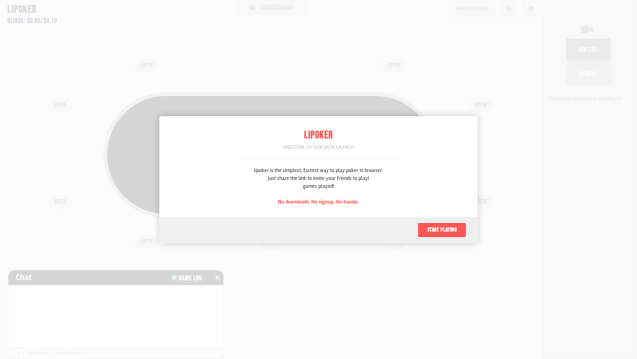
scroll to position [37, 0]
click at [450, 232] on button "Start playing" at bounding box center [442, 230] width 49 height 15
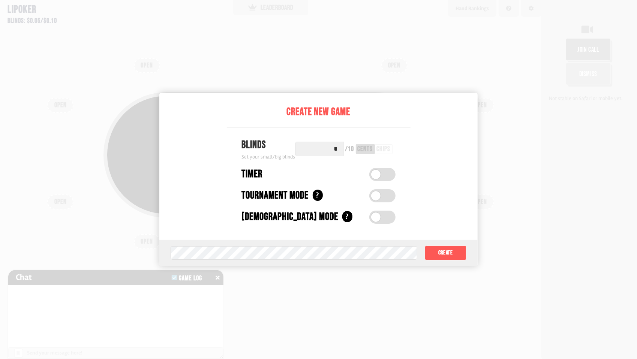
drag, startPoint x: 361, startPoint y: 151, endPoint x: 370, endPoint y: 152, distance: 9.8
click at [370, 151] on div "* / 10 cents chips" at bounding box center [345, 149] width 100 height 15
click at [380, 148] on div "chips" at bounding box center [384, 149] width 14 height 7
drag, startPoint x: 326, startPoint y: 149, endPoint x: 379, endPoint y: 153, distance: 52.6
click at [378, 153] on div "* / 10 cents chips" at bounding box center [345, 149] width 100 height 15
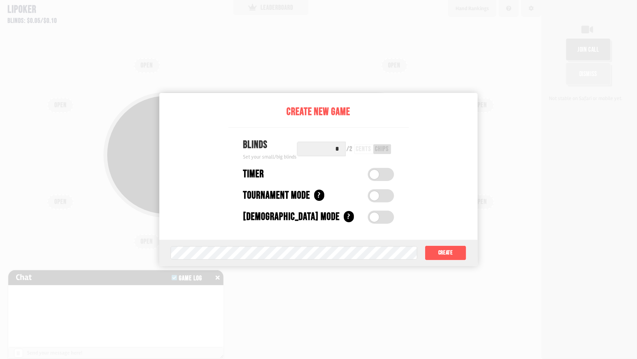
type input "*"
click at [382, 173] on label at bounding box center [381, 174] width 26 height 13
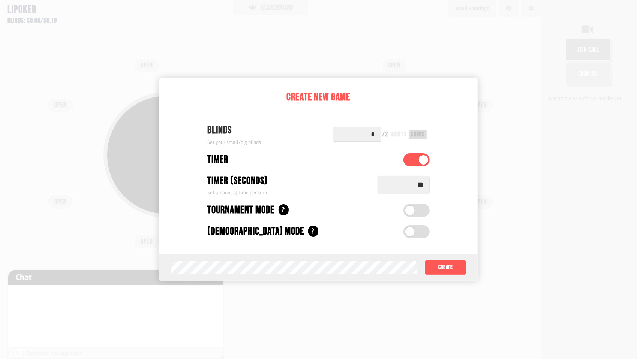
drag, startPoint x: 410, startPoint y: 186, endPoint x: 467, endPoint y: 190, distance: 57.5
click at [469, 187] on div "Create New Game Blinds Set your small/big blinds * / 2 cents chips Timer Timer …" at bounding box center [318, 179] width 319 height 202
type input "**"
click at [591, 246] on div at bounding box center [318, 179] width 637 height 359
click at [445, 266] on button "Create" at bounding box center [446, 267] width 42 height 15
